Goal: Entertainment & Leisure: Consume media (video, audio)

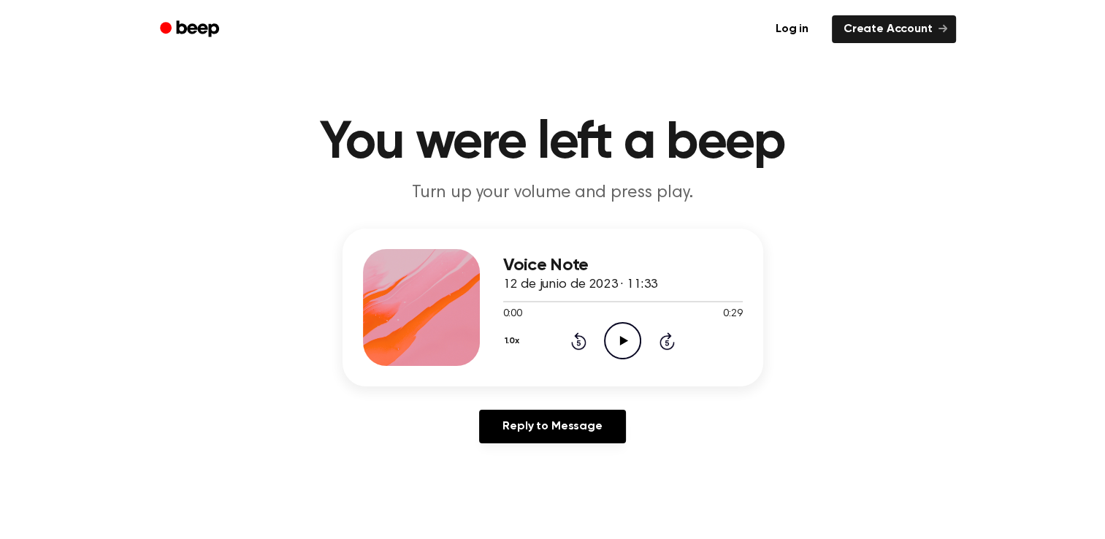
click at [622, 337] on icon "Play Audio" at bounding box center [622, 340] width 37 height 37
click at [622, 337] on icon "Pause Audio" at bounding box center [622, 340] width 37 height 37
click at [622, 337] on icon "Play Audio" at bounding box center [622, 340] width 37 height 37
click at [622, 337] on icon "Pause Audio" at bounding box center [622, 340] width 37 height 37
click at [622, 337] on icon "Play Audio" at bounding box center [622, 340] width 37 height 37
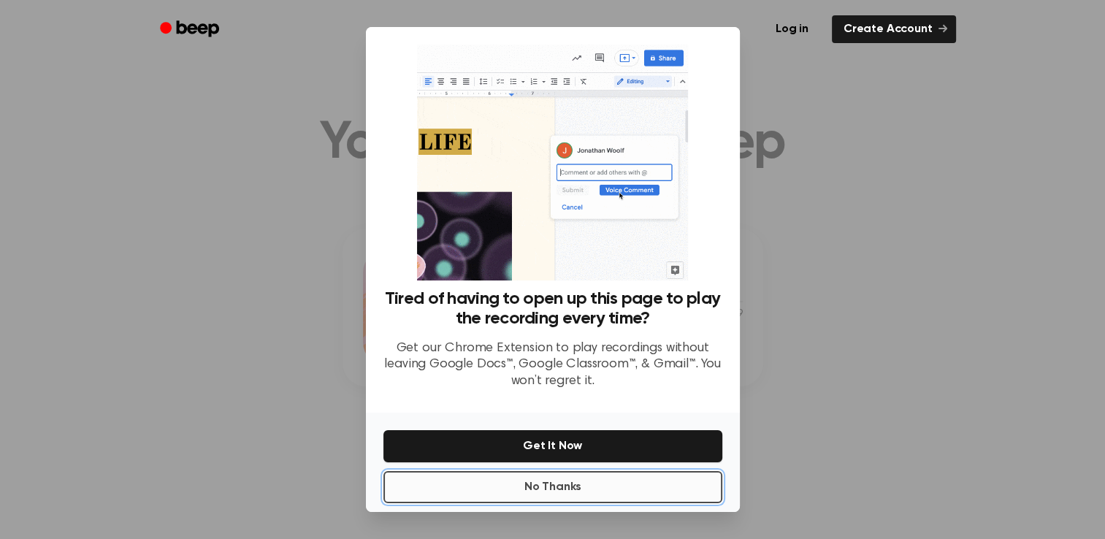
click at [587, 488] on button "No Thanks" at bounding box center [552, 487] width 339 height 32
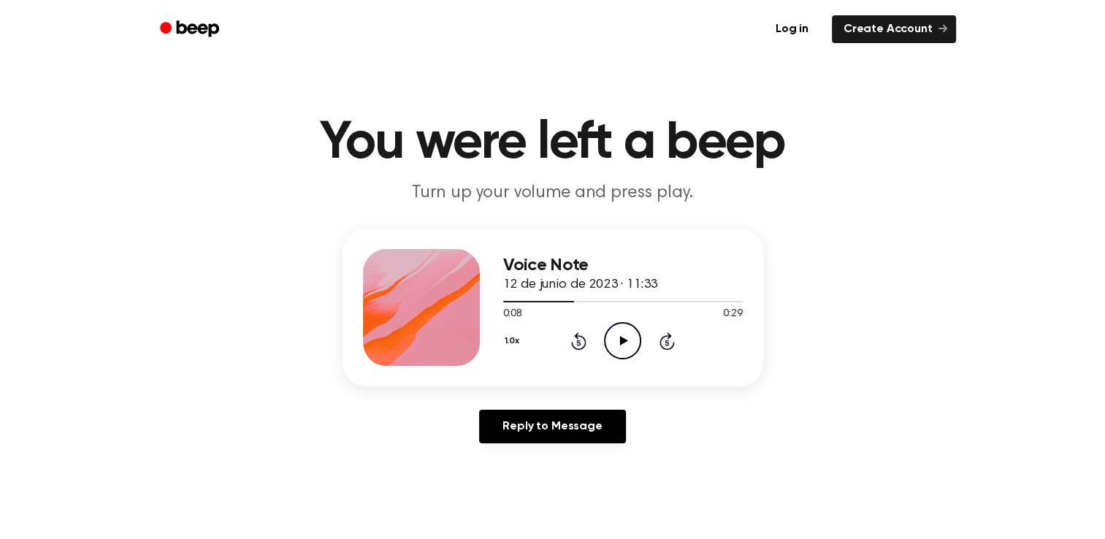
click at [627, 342] on icon "Play Audio" at bounding box center [622, 340] width 37 height 37
click at [627, 342] on icon "Pause Audio" at bounding box center [622, 340] width 37 height 37
click at [627, 342] on icon "Play Audio" at bounding box center [622, 340] width 37 height 37
click at [627, 342] on icon "Pause Audio" at bounding box center [622, 340] width 37 height 37
click at [627, 342] on icon "Play Audio" at bounding box center [622, 340] width 37 height 37
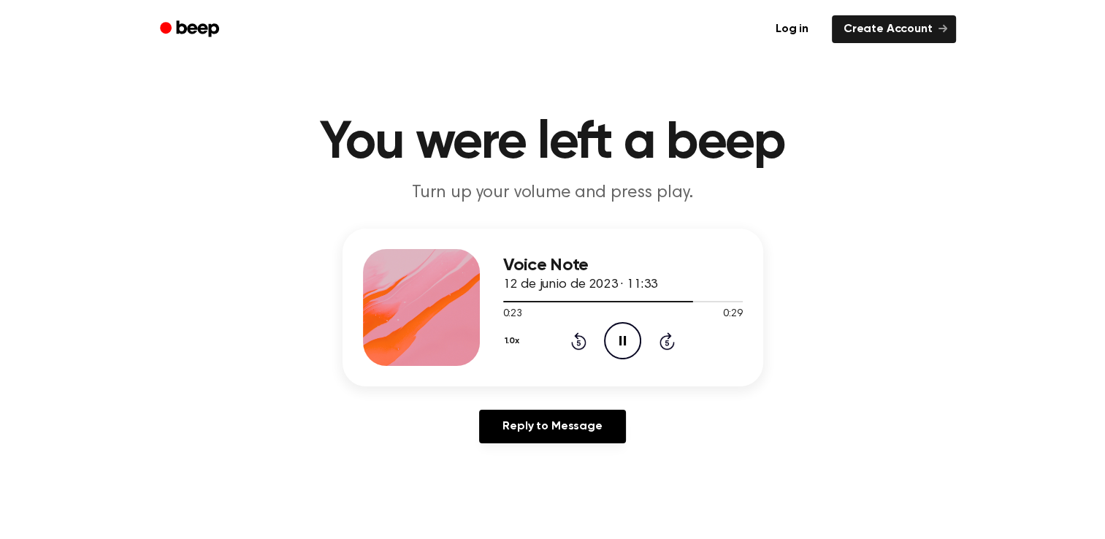
click at [627, 342] on icon "Pause Audio" at bounding box center [622, 340] width 37 height 37
click at [627, 342] on icon "Play Audio" at bounding box center [622, 340] width 37 height 37
click at [627, 342] on icon "Pause Audio" at bounding box center [622, 340] width 37 height 37
click at [578, 337] on icon "Rewind 5 seconds" at bounding box center [578, 341] width 16 height 19
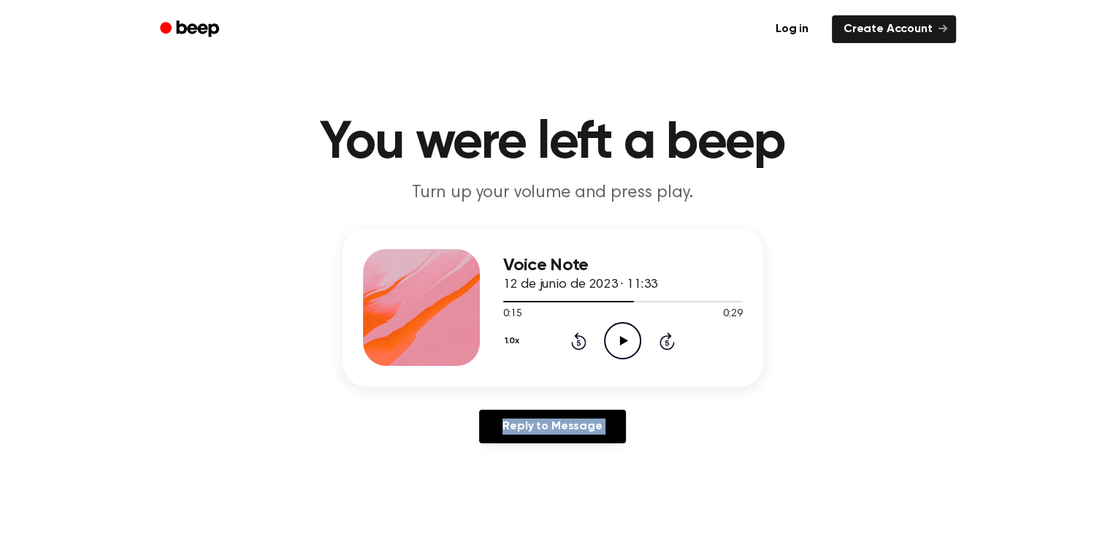
click at [578, 337] on icon "Rewind 5 seconds" at bounding box center [578, 341] width 16 height 19
drag, startPoint x: 578, startPoint y: 337, endPoint x: 621, endPoint y: 343, distance: 42.7
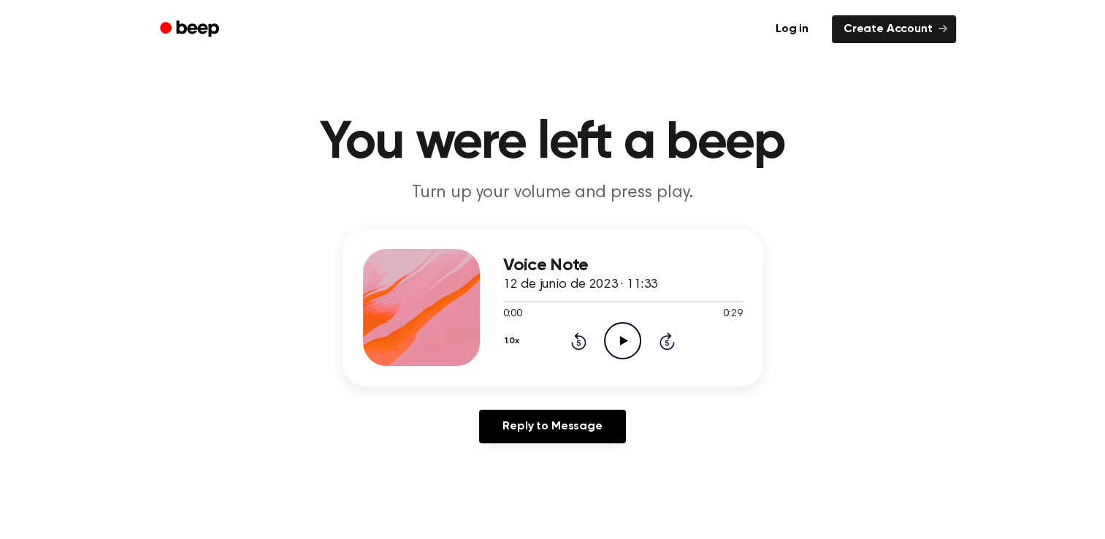
click at [621, 343] on icon at bounding box center [624, 340] width 8 height 9
click at [622, 336] on icon "Pause Audio" at bounding box center [622, 340] width 37 height 37
click at [622, 336] on icon "Play Audio" at bounding box center [622, 340] width 37 height 37
click at [622, 336] on icon "Pause Audio" at bounding box center [622, 340] width 37 height 37
click at [622, 336] on icon "Play Audio" at bounding box center [622, 340] width 37 height 37
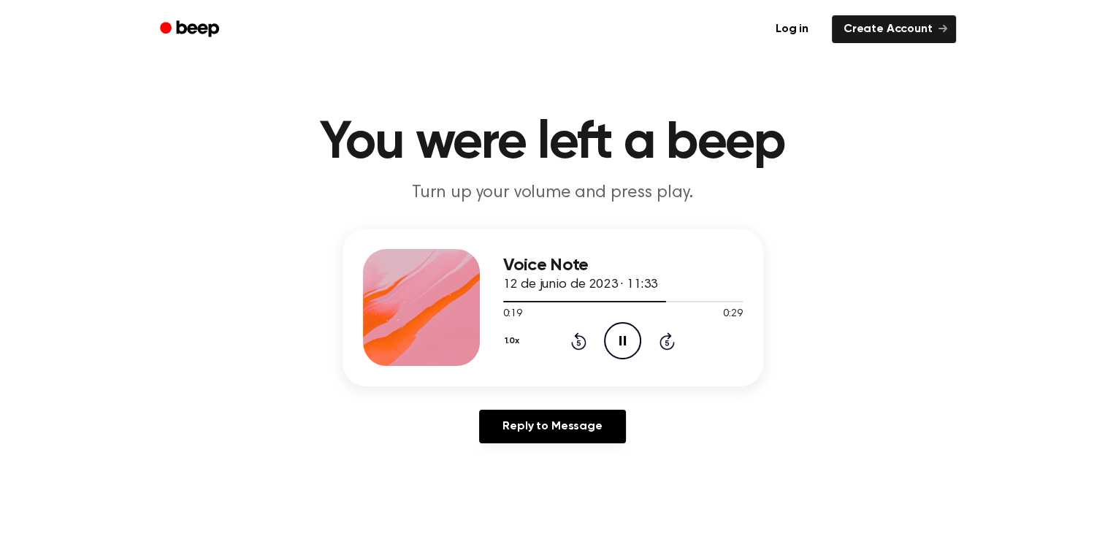
click at [622, 336] on icon "Pause Audio" at bounding box center [622, 340] width 37 height 37
click at [622, 336] on icon "Play Audio" at bounding box center [622, 340] width 37 height 37
click at [622, 336] on icon "Pause Audio" at bounding box center [622, 340] width 37 height 37
click at [580, 342] on icon "Rewind 5 seconds" at bounding box center [578, 341] width 16 height 19
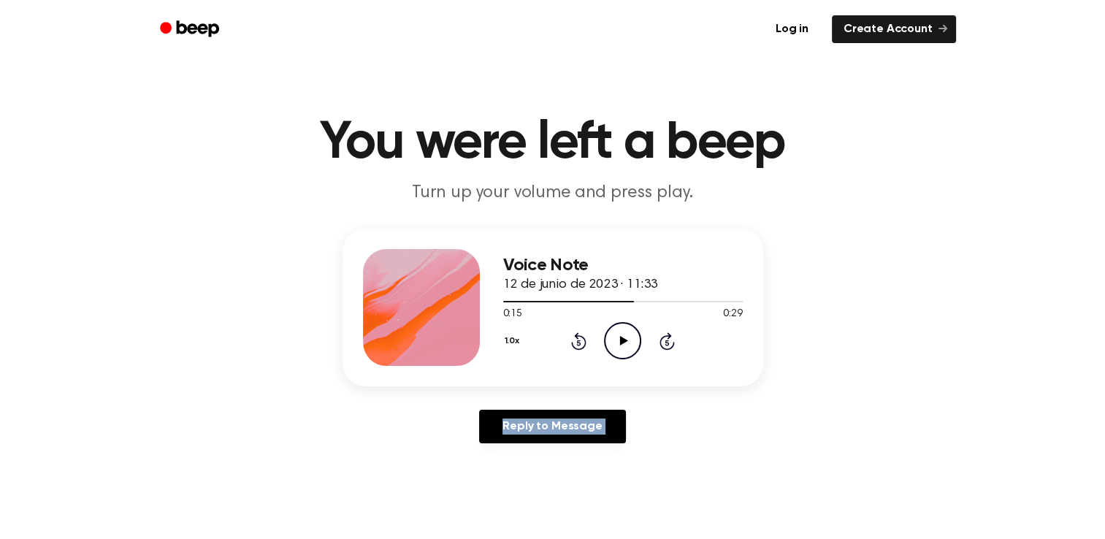
click at [580, 342] on icon "Rewind 5 seconds" at bounding box center [578, 341] width 16 height 19
click at [621, 339] on icon at bounding box center [624, 340] width 8 height 9
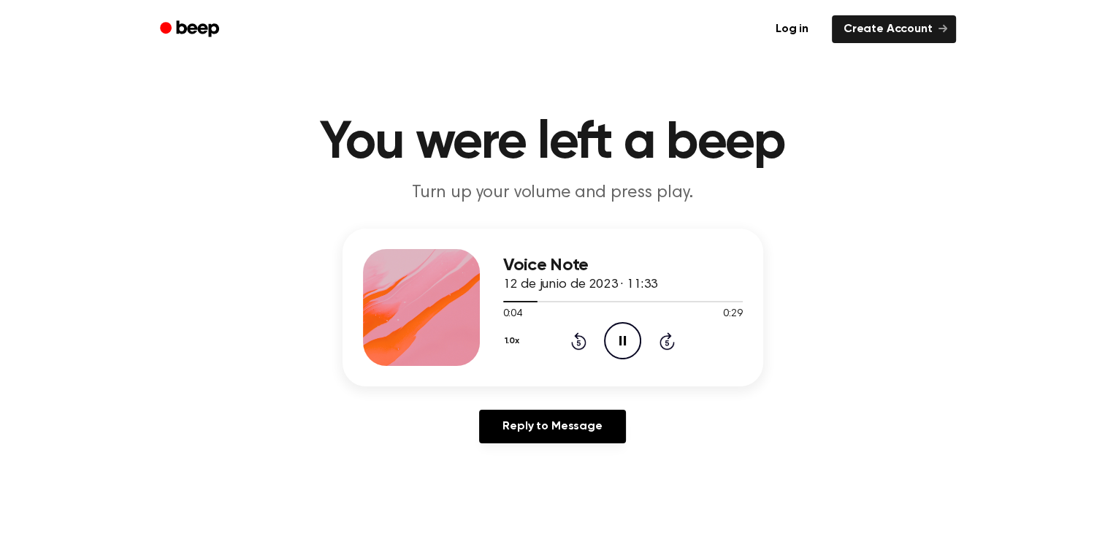
click at [621, 339] on icon at bounding box center [622, 340] width 7 height 9
click at [621, 339] on icon at bounding box center [624, 340] width 8 height 9
click at [621, 339] on icon at bounding box center [622, 340] width 7 height 9
click at [621, 339] on icon at bounding box center [624, 340] width 8 height 9
click at [621, 339] on icon at bounding box center [622, 340] width 7 height 9
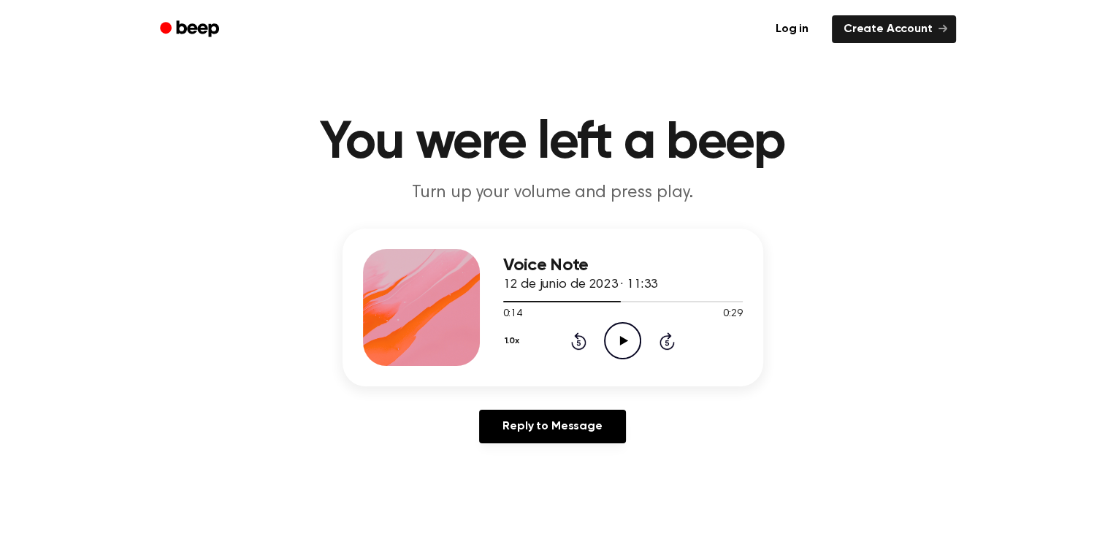
click at [621, 339] on icon at bounding box center [624, 340] width 8 height 9
click at [621, 339] on icon at bounding box center [622, 340] width 7 height 9
click at [621, 339] on icon at bounding box center [624, 340] width 8 height 9
click at [621, 339] on icon at bounding box center [622, 340] width 7 height 9
click at [621, 339] on icon at bounding box center [624, 340] width 8 height 9
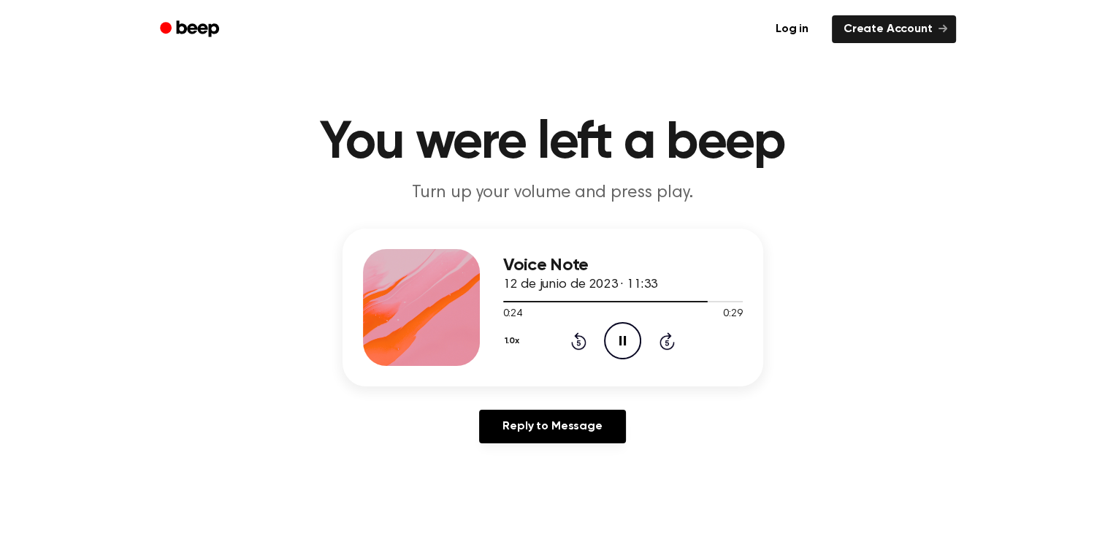
click at [621, 339] on icon at bounding box center [622, 340] width 7 height 9
click at [621, 339] on icon at bounding box center [624, 340] width 8 height 9
click at [578, 343] on icon "Rewind 5 seconds" at bounding box center [578, 341] width 16 height 19
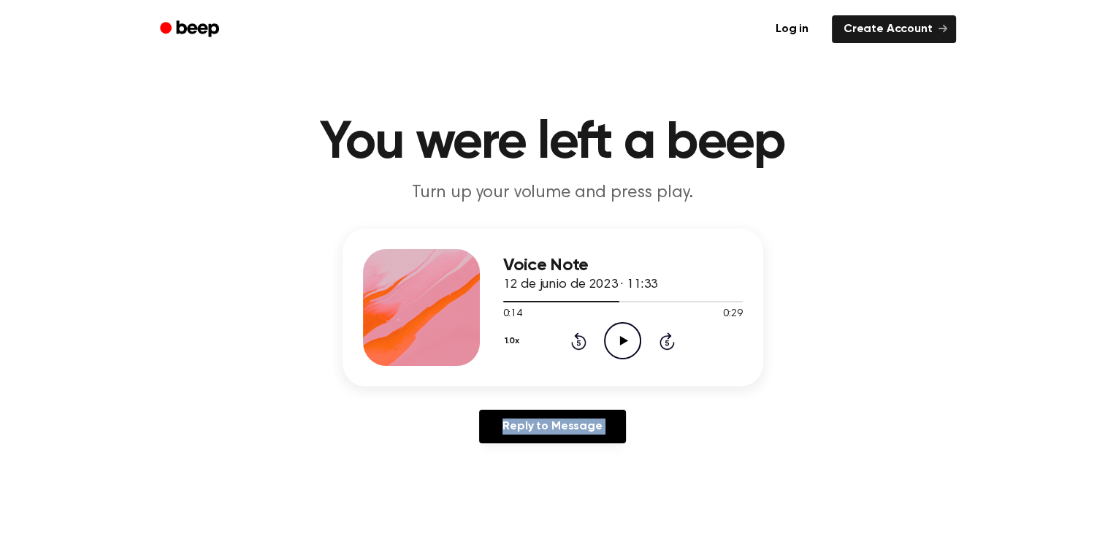
click at [578, 343] on icon "Rewind 5 seconds" at bounding box center [578, 341] width 16 height 19
click at [623, 336] on icon "Play Audio" at bounding box center [622, 340] width 37 height 37
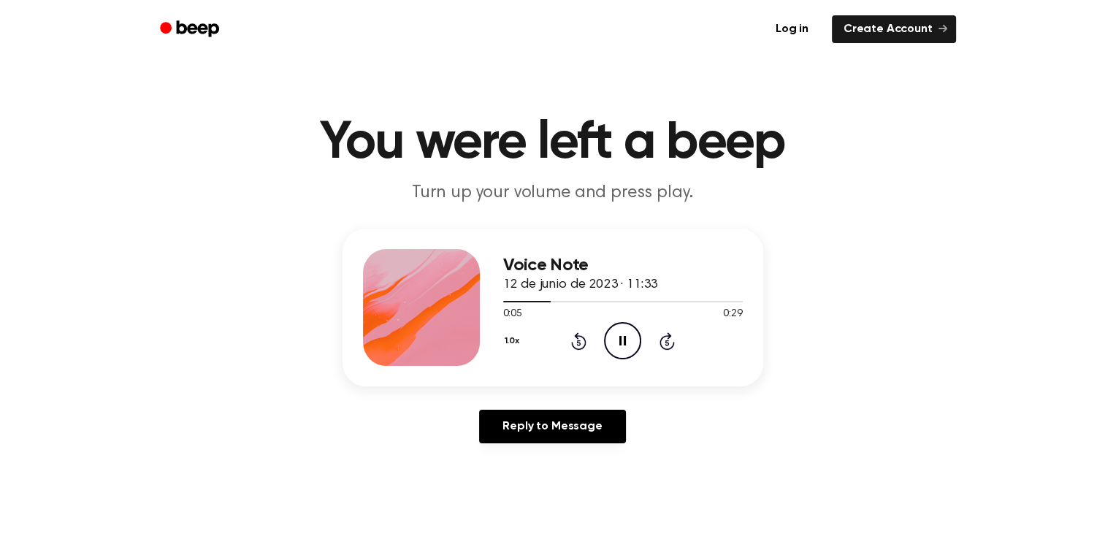
click at [623, 336] on icon "Pause Audio" at bounding box center [622, 340] width 37 height 37
click at [623, 336] on icon "Play Audio" at bounding box center [622, 340] width 37 height 37
click at [623, 336] on icon "Pause Audio" at bounding box center [622, 340] width 37 height 37
click at [623, 336] on icon "Play Audio" at bounding box center [622, 340] width 37 height 37
click at [623, 336] on icon "Pause Audio" at bounding box center [622, 340] width 37 height 37
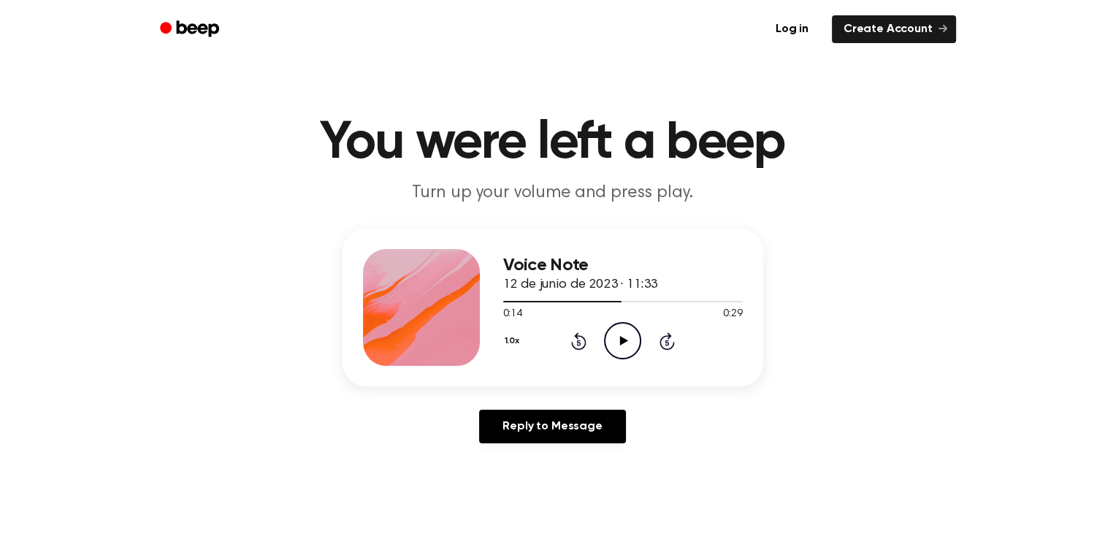
click at [623, 336] on icon "Play Audio" at bounding box center [622, 340] width 37 height 37
click at [623, 336] on icon "Pause Audio" at bounding box center [622, 340] width 37 height 37
click at [623, 336] on icon "Play Audio" at bounding box center [622, 340] width 37 height 37
click at [829, 332] on div "Voice Note 12 de junio de 2023 · 11:33 0:29 0:29 Your browser does not support …" at bounding box center [553, 342] width 1070 height 226
click at [578, 343] on icon "Rewind 5 seconds" at bounding box center [578, 341] width 16 height 19
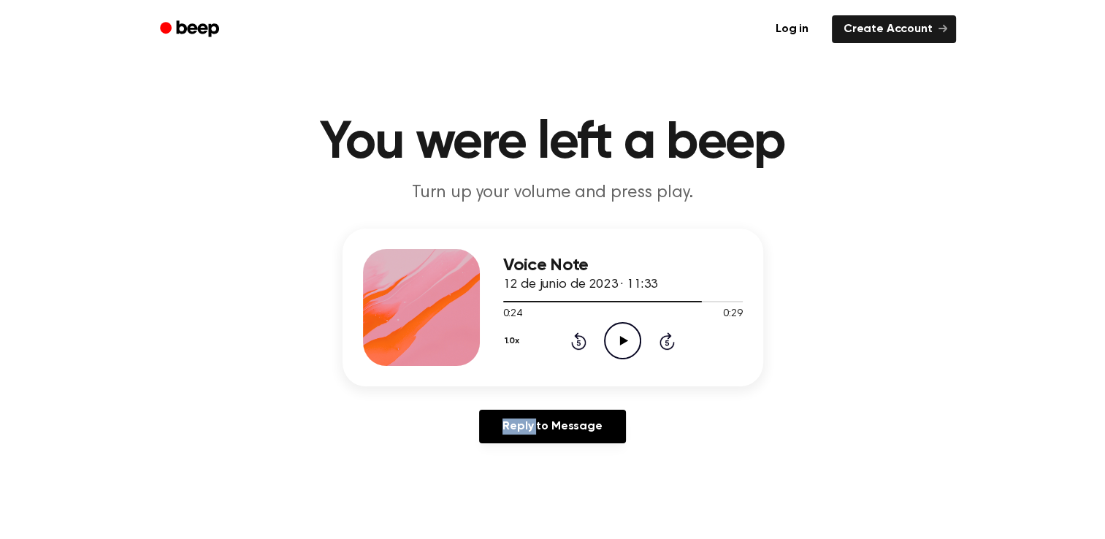
click at [578, 343] on icon "Rewind 5 seconds" at bounding box center [578, 341] width 16 height 19
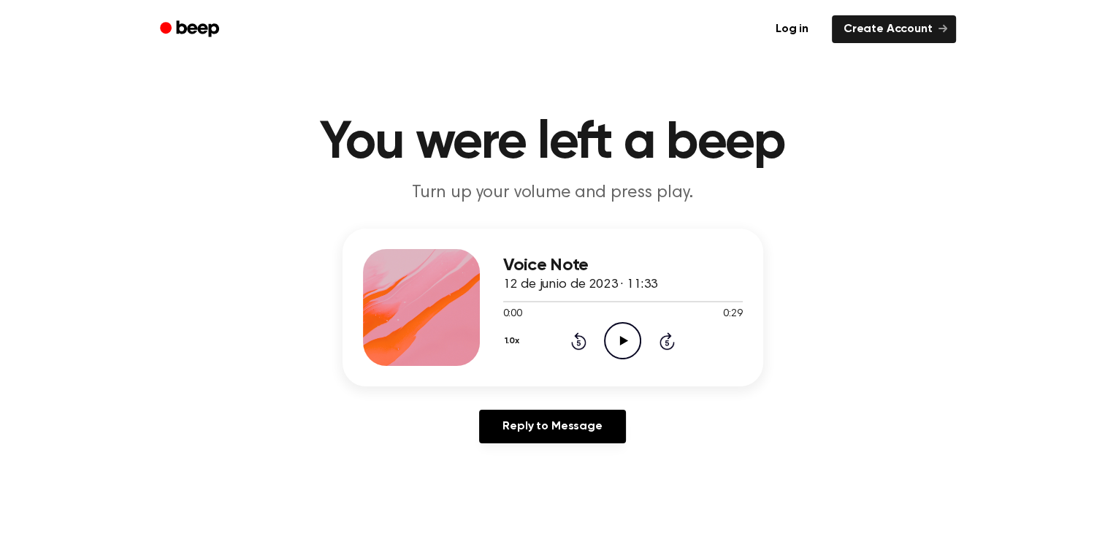
click at [578, 343] on icon "Rewind 5 seconds" at bounding box center [578, 341] width 16 height 19
drag, startPoint x: 578, startPoint y: 343, endPoint x: 666, endPoint y: 338, distance: 87.8
click at [666, 338] on icon "Skip 5 seconds" at bounding box center [667, 341] width 16 height 19
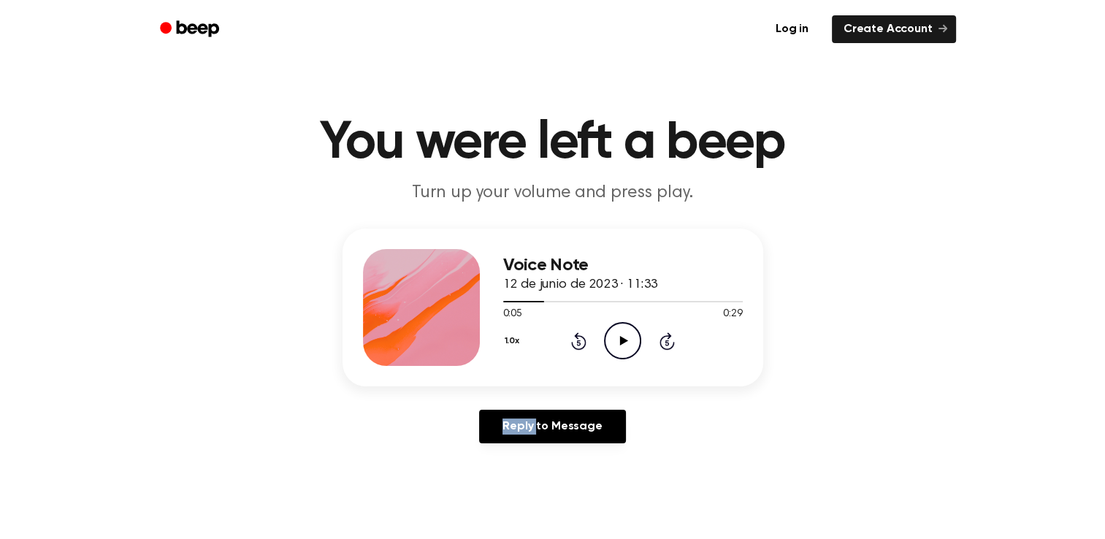
click at [666, 338] on icon "Skip 5 seconds" at bounding box center [667, 341] width 16 height 19
click at [665, 332] on icon "Skip 5 seconds" at bounding box center [667, 341] width 16 height 19
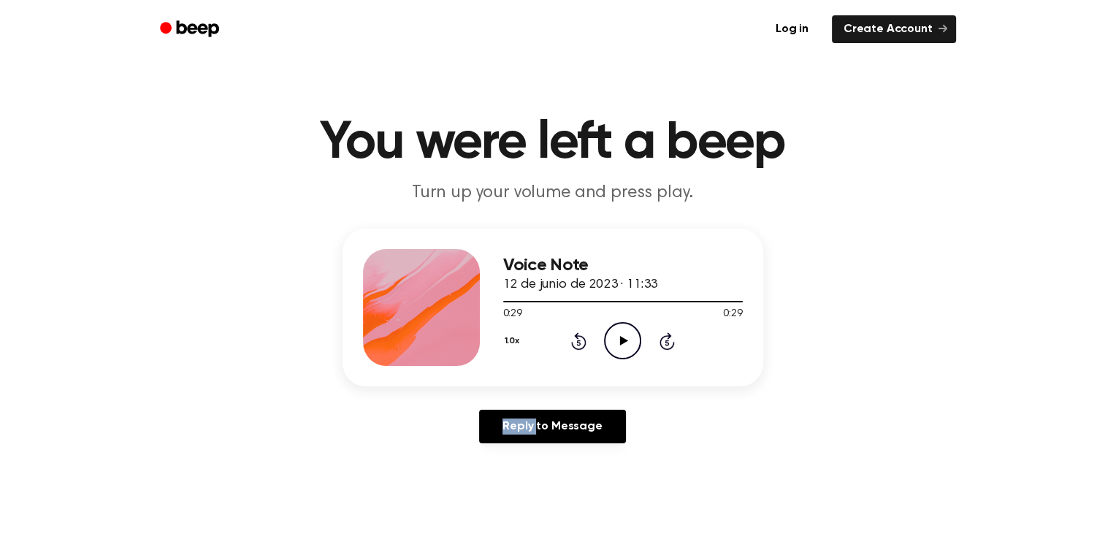
click at [665, 332] on icon "Skip 5 seconds" at bounding box center [667, 341] width 16 height 19
drag, startPoint x: 665, startPoint y: 332, endPoint x: 573, endPoint y: 337, distance: 92.2
click at [573, 337] on icon "Rewind 5 seconds" at bounding box center [578, 341] width 16 height 19
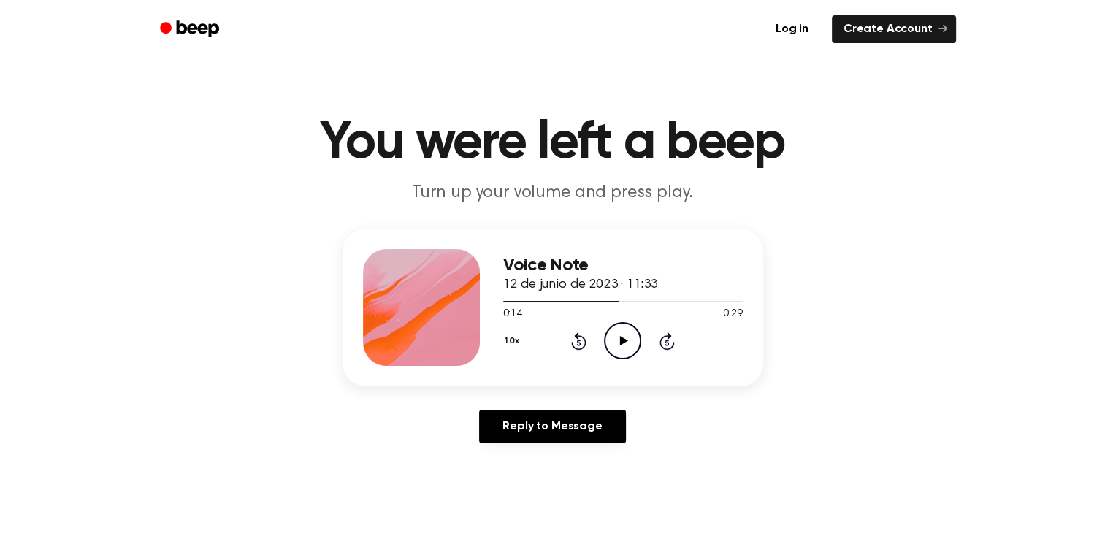
click at [573, 337] on icon "Rewind 5 seconds" at bounding box center [578, 341] width 16 height 19
click at [666, 341] on icon at bounding box center [667, 343] width 4 height 6
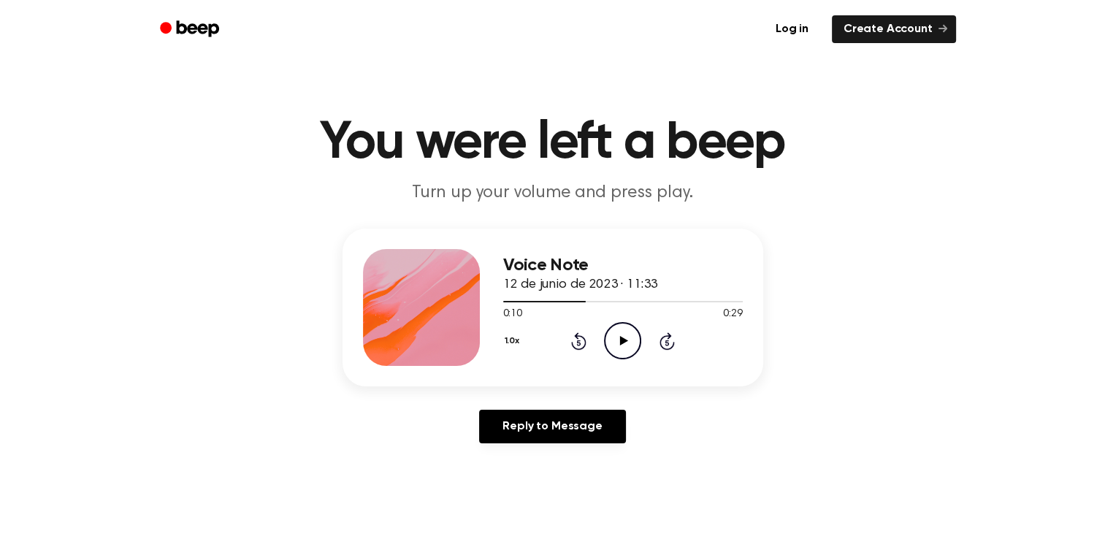
click at [666, 341] on icon at bounding box center [667, 343] width 4 height 6
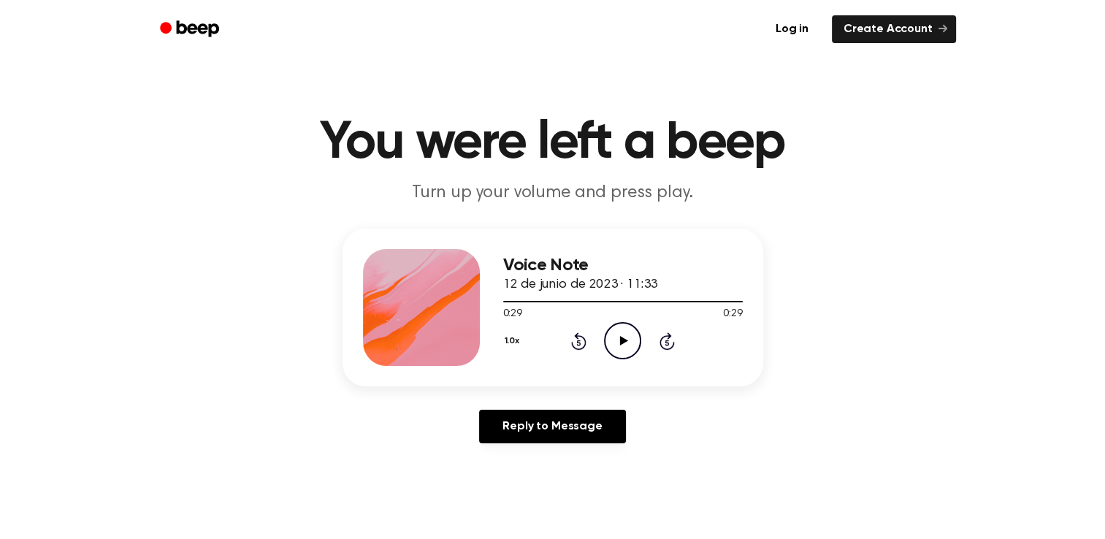
click at [666, 341] on icon at bounding box center [667, 343] width 4 height 6
click at [581, 348] on icon at bounding box center [578, 341] width 15 height 18
click at [581, 348] on icon "Rewind 5 seconds" at bounding box center [578, 341] width 16 height 19
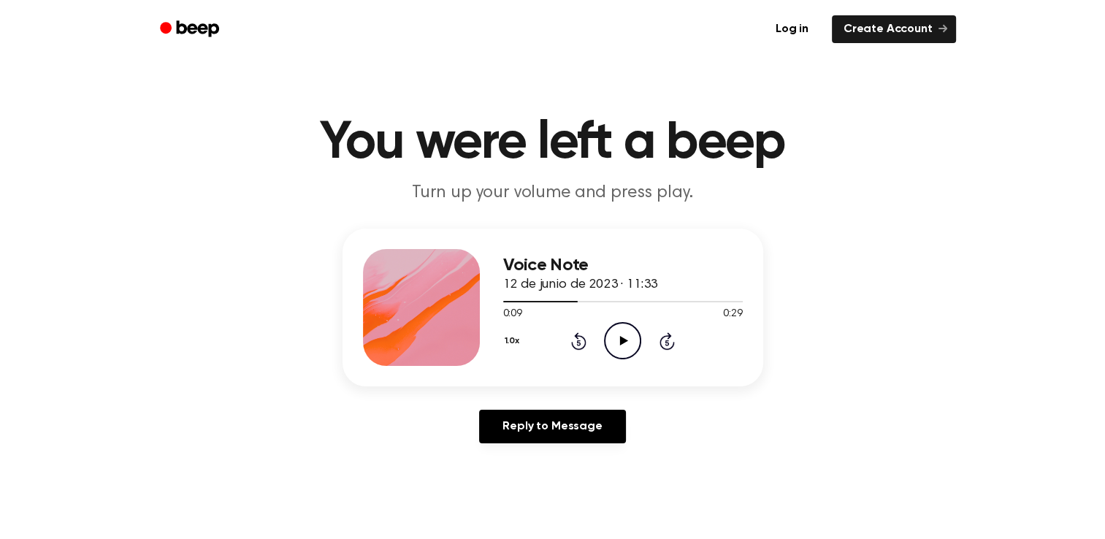
click at [581, 348] on icon at bounding box center [578, 341] width 15 height 18
click at [619, 343] on icon "Play Audio" at bounding box center [622, 340] width 37 height 37
click at [619, 343] on icon at bounding box center [622, 340] width 7 height 9
click at [667, 340] on icon "Skip 5 seconds" at bounding box center [667, 341] width 16 height 19
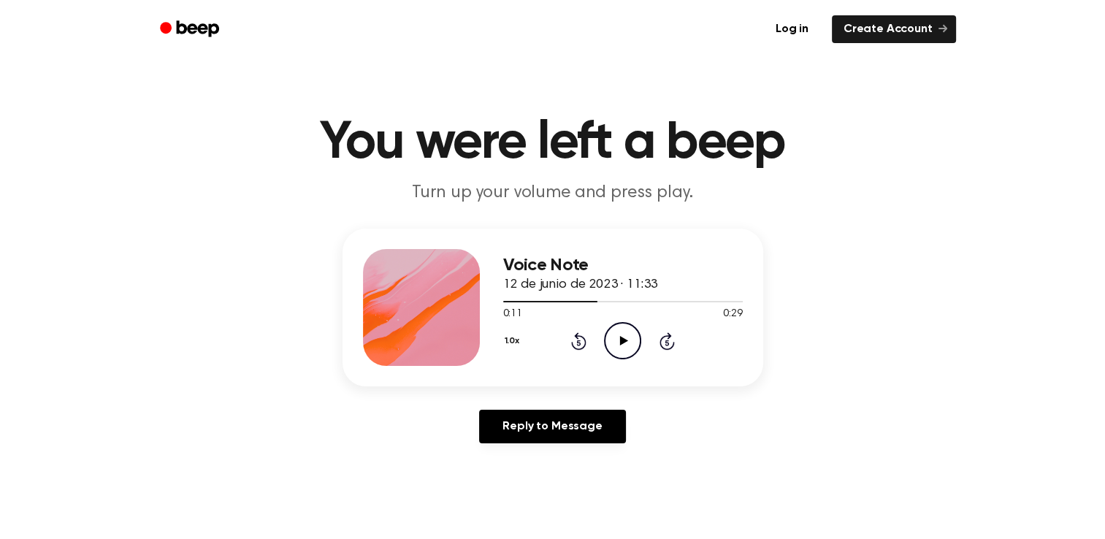
click at [622, 337] on icon "Play Audio" at bounding box center [622, 340] width 37 height 37
click at [573, 343] on icon at bounding box center [578, 341] width 15 height 18
click at [619, 343] on icon at bounding box center [622, 340] width 7 height 9
click at [669, 343] on icon "Skip 5 seconds" at bounding box center [667, 341] width 16 height 19
click at [623, 336] on icon "Play Audio" at bounding box center [622, 340] width 37 height 37
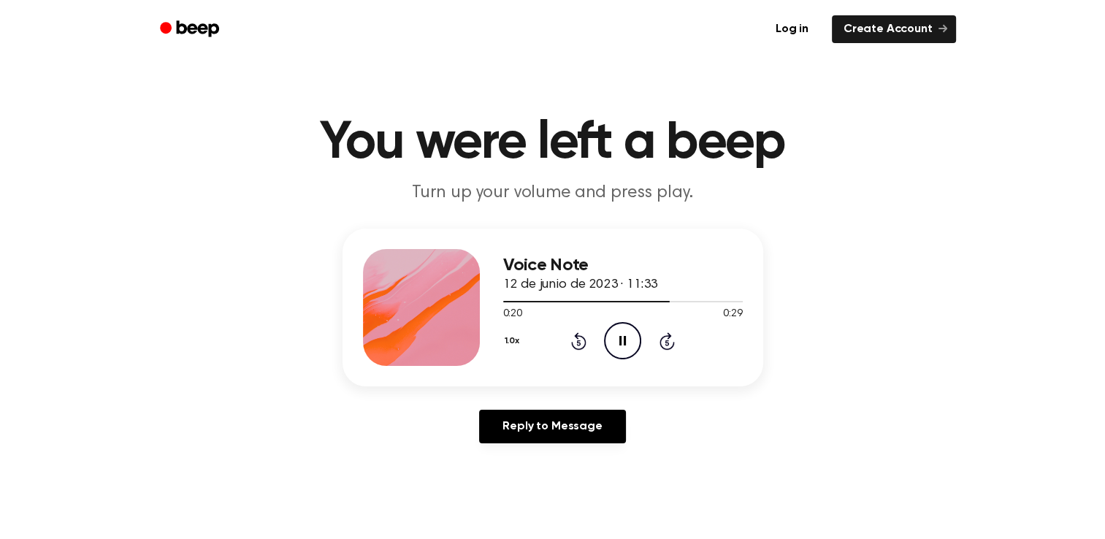
click at [623, 336] on icon "Pause Audio" at bounding box center [622, 340] width 37 height 37
click at [664, 341] on icon "Skip 5 seconds" at bounding box center [667, 341] width 16 height 19
click at [618, 343] on icon "Play Audio" at bounding box center [622, 340] width 37 height 37
click at [618, 343] on icon "Pause Audio" at bounding box center [622, 340] width 37 height 37
click at [618, 343] on icon "Play Audio" at bounding box center [622, 340] width 37 height 37
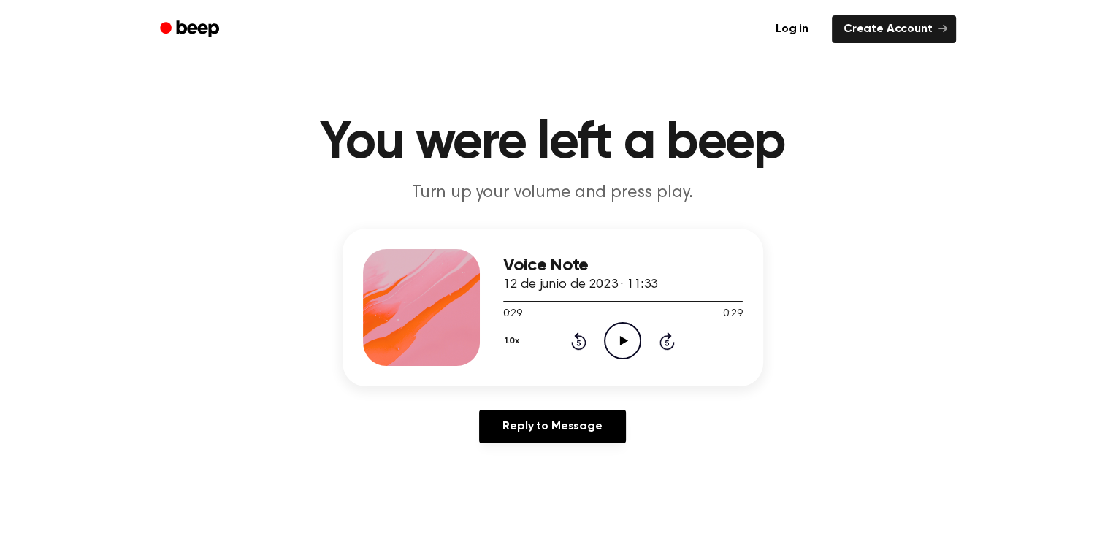
click at [577, 343] on icon at bounding box center [579, 343] width 4 height 6
click at [613, 344] on icon "Play Audio" at bounding box center [622, 340] width 37 height 37
click at [613, 344] on icon "Pause Audio" at bounding box center [622, 340] width 37 height 37
click at [613, 344] on icon "Play Audio" at bounding box center [622, 340] width 37 height 37
click at [578, 342] on icon at bounding box center [579, 343] width 4 height 6
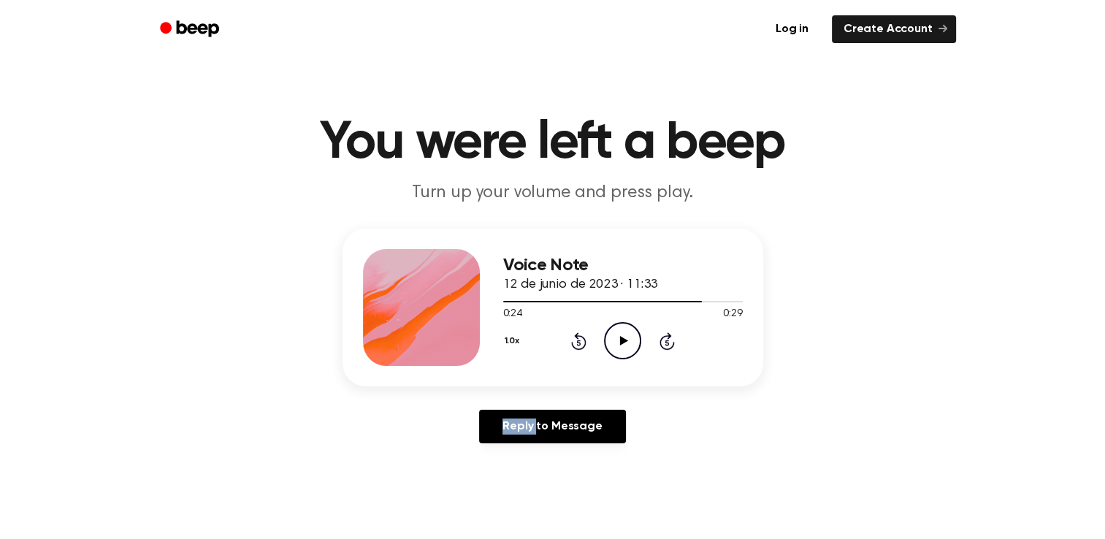
click at [578, 342] on icon at bounding box center [579, 343] width 4 height 6
drag, startPoint x: 578, startPoint y: 342, endPoint x: 272, endPoint y: 342, distance: 306.7
click at [272, 342] on div "Voice Note 12 de junio de 2023 · 11:33 0:19 0:29 Your browser does not support …" at bounding box center [553, 342] width 1070 height 226
click at [573, 340] on icon "Rewind 5 seconds" at bounding box center [578, 341] width 16 height 19
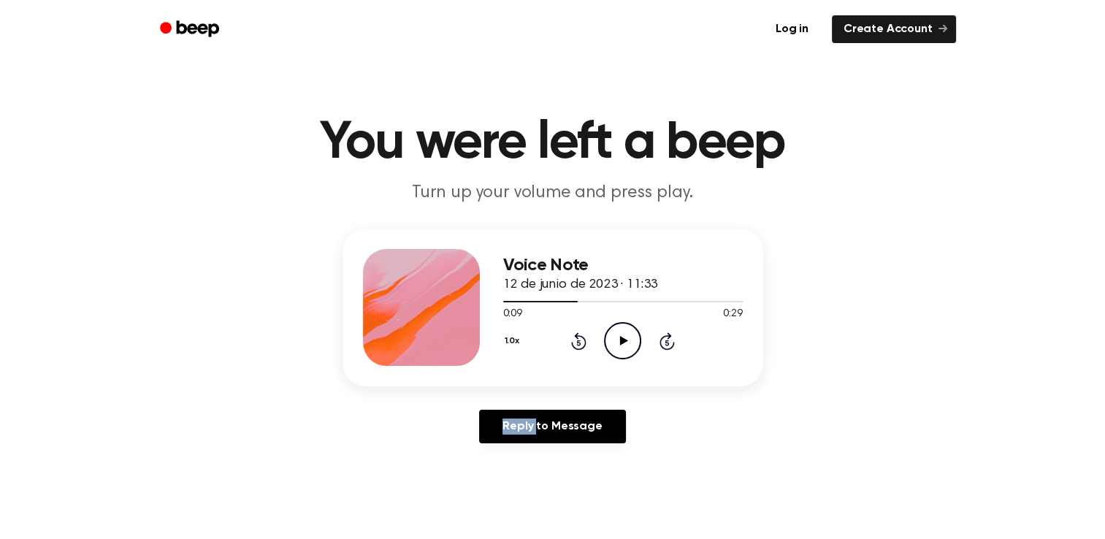
click at [573, 340] on icon "Rewind 5 seconds" at bounding box center [578, 341] width 16 height 19
